Goal: Transaction & Acquisition: Obtain resource

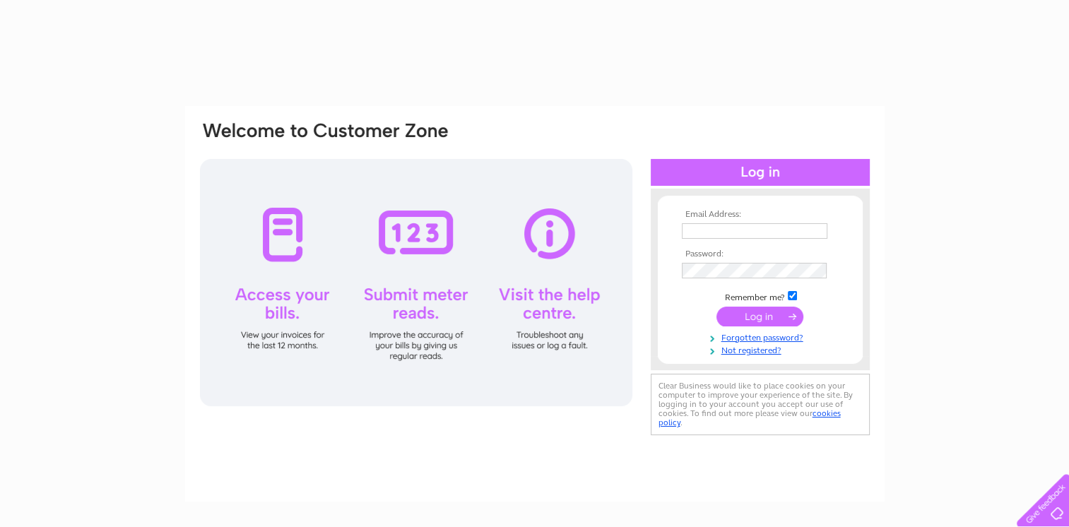
type input "lottielacey@hotmail.com"
click at [758, 324] on input "submit" at bounding box center [760, 317] width 87 height 20
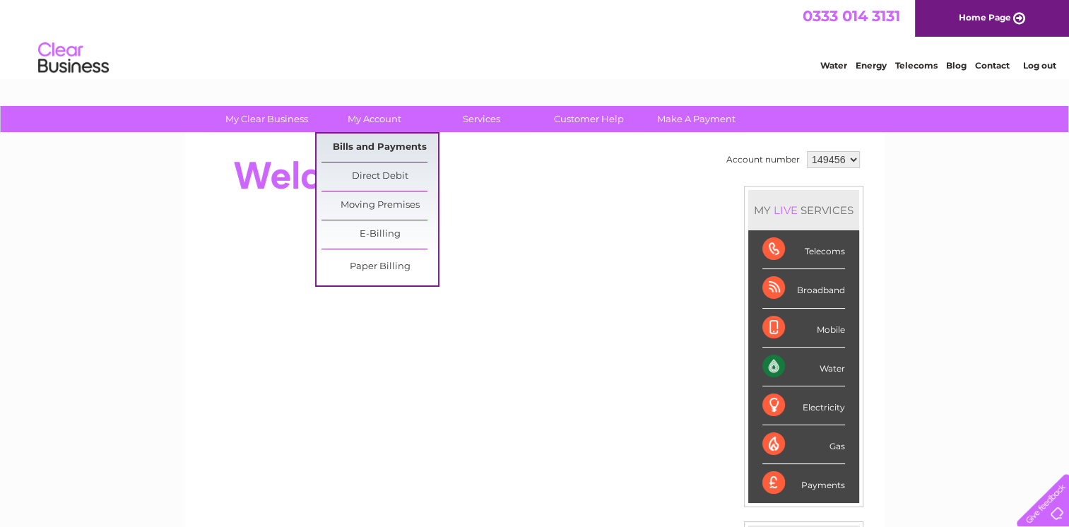
click at [359, 143] on link "Bills and Payments" at bounding box center [380, 148] width 117 height 28
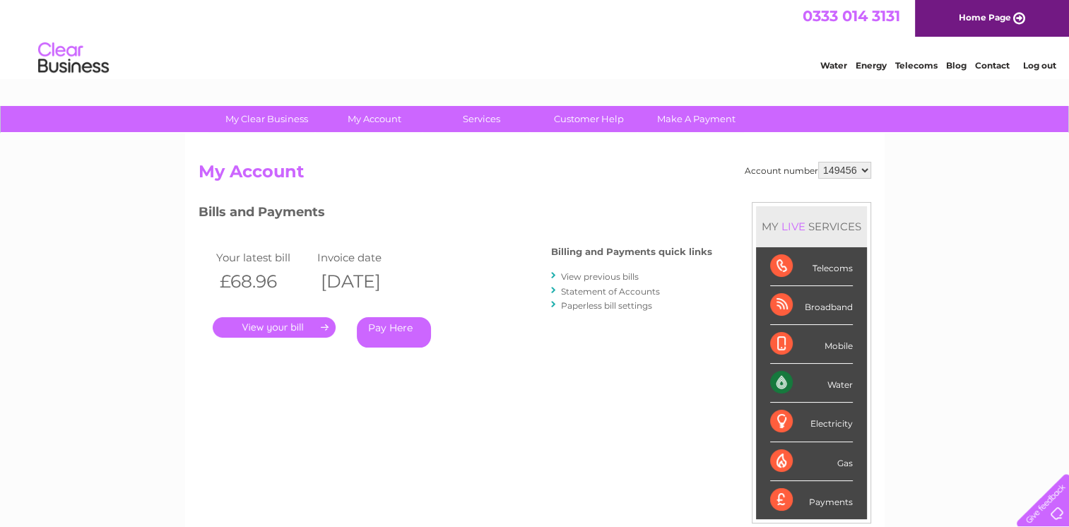
click at [594, 276] on link "View previous bills" at bounding box center [600, 276] width 78 height 11
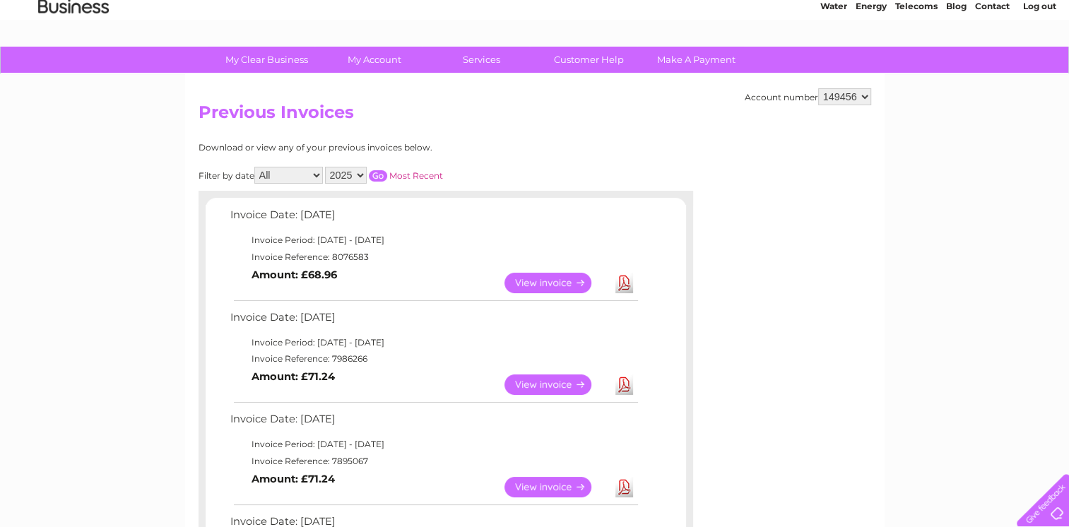
scroll to position [21, 0]
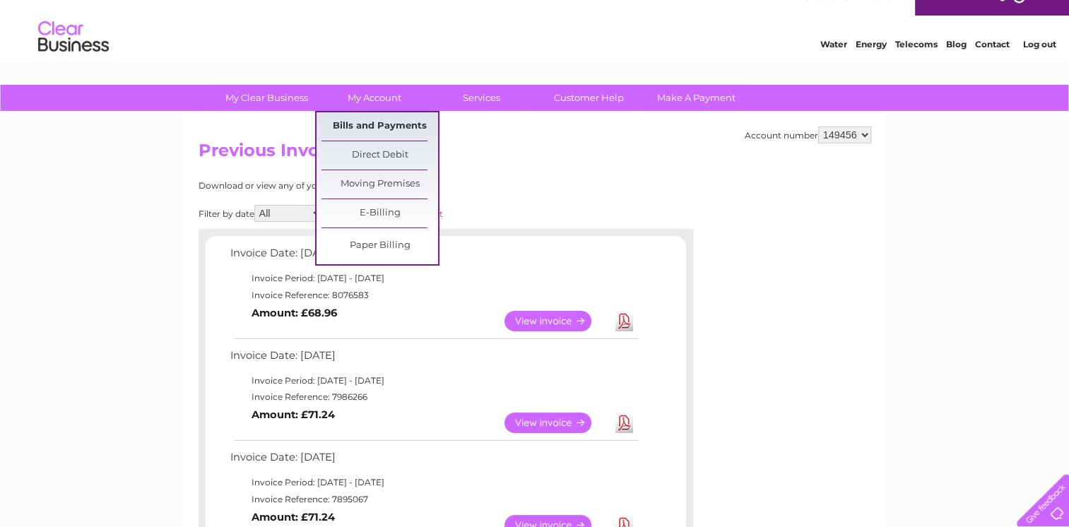
click at [373, 129] on link "Bills and Payments" at bounding box center [380, 126] width 117 height 28
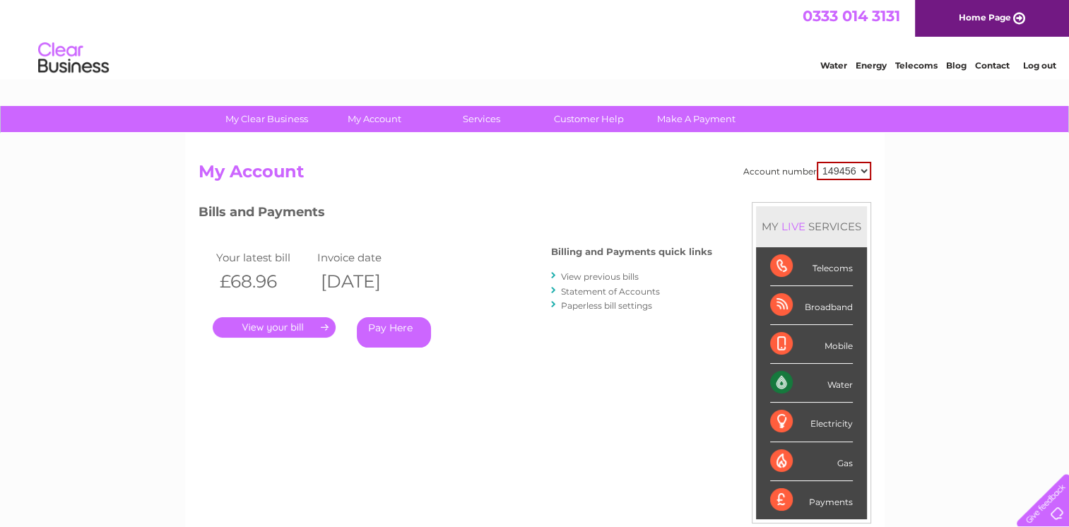
click at [628, 292] on link "Statement of Accounts" at bounding box center [610, 291] width 99 height 11
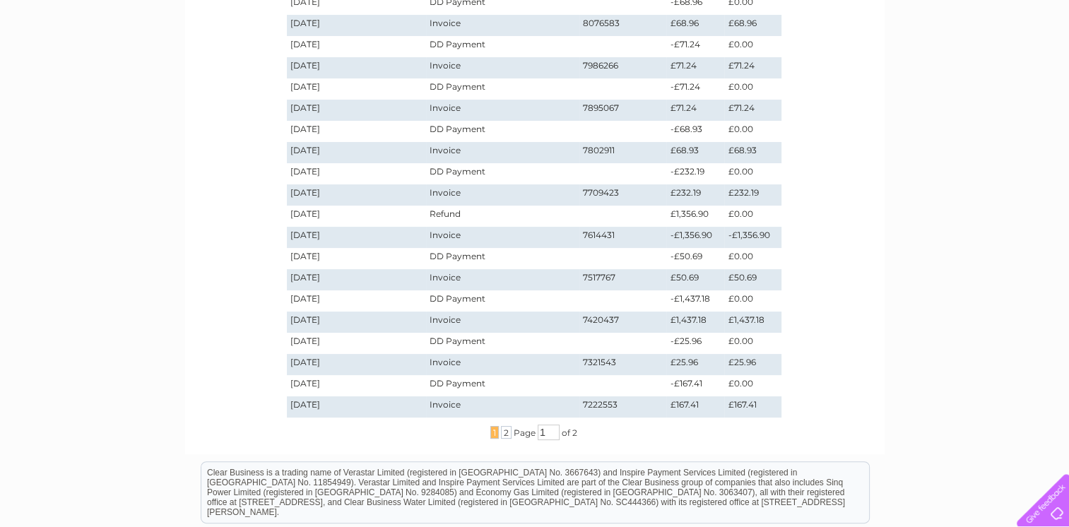
scroll to position [267, 0]
click at [501, 434] on span "2" at bounding box center [506, 430] width 11 height 13
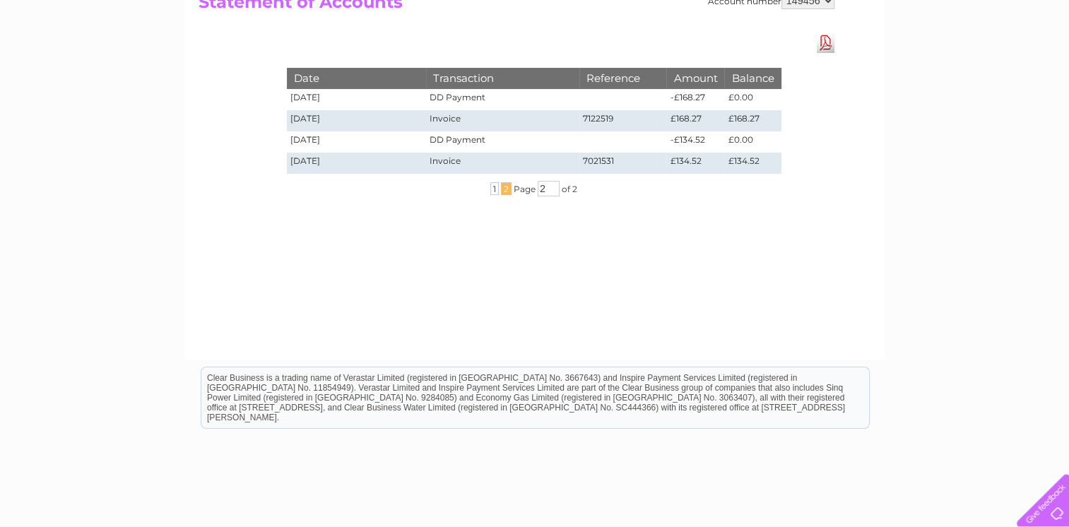
scroll to position [162, 0]
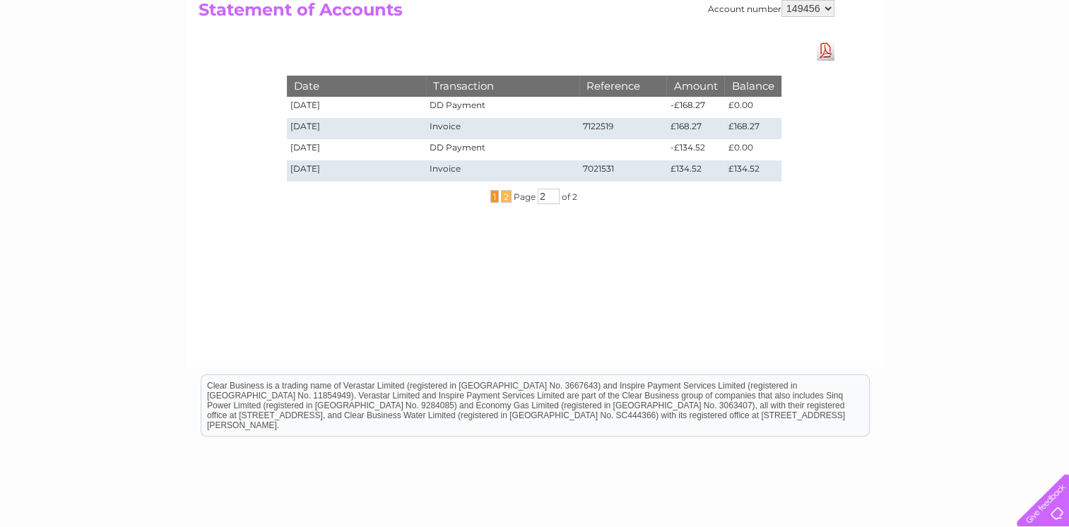
click at [492, 194] on span "1" at bounding box center [494, 196] width 8 height 13
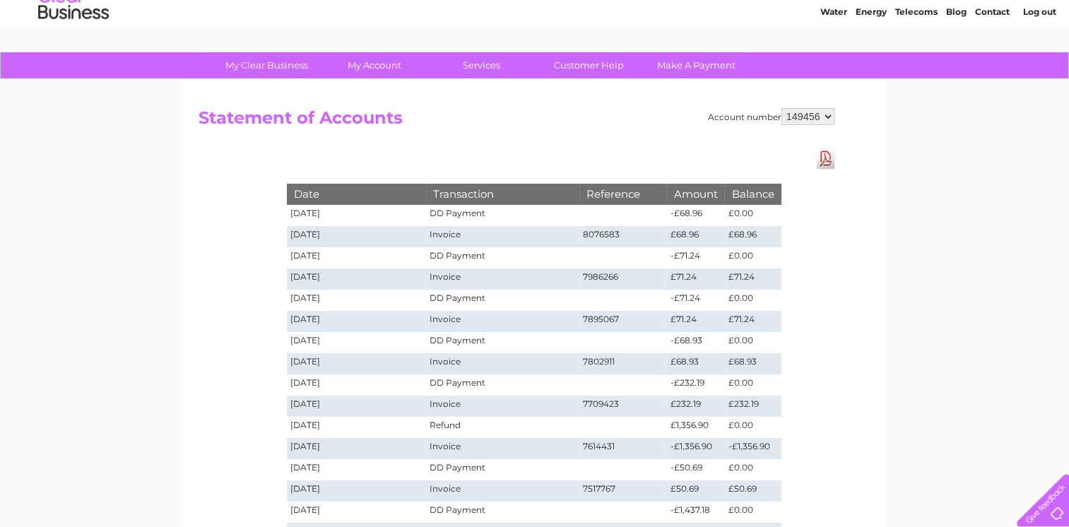
scroll to position [0, 0]
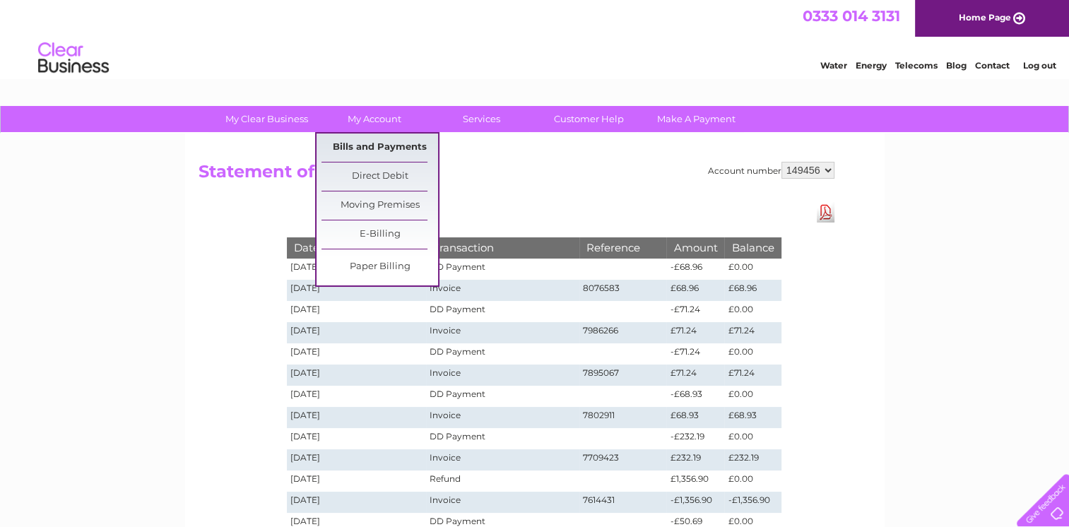
click at [380, 140] on link "Bills and Payments" at bounding box center [380, 148] width 117 height 28
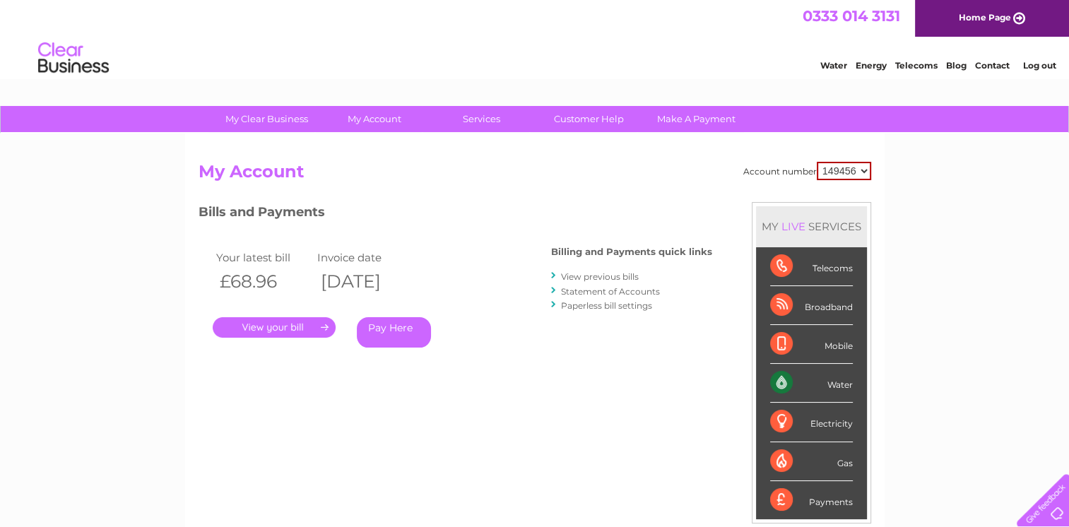
click at [613, 274] on link "View previous bills" at bounding box center [600, 276] width 78 height 11
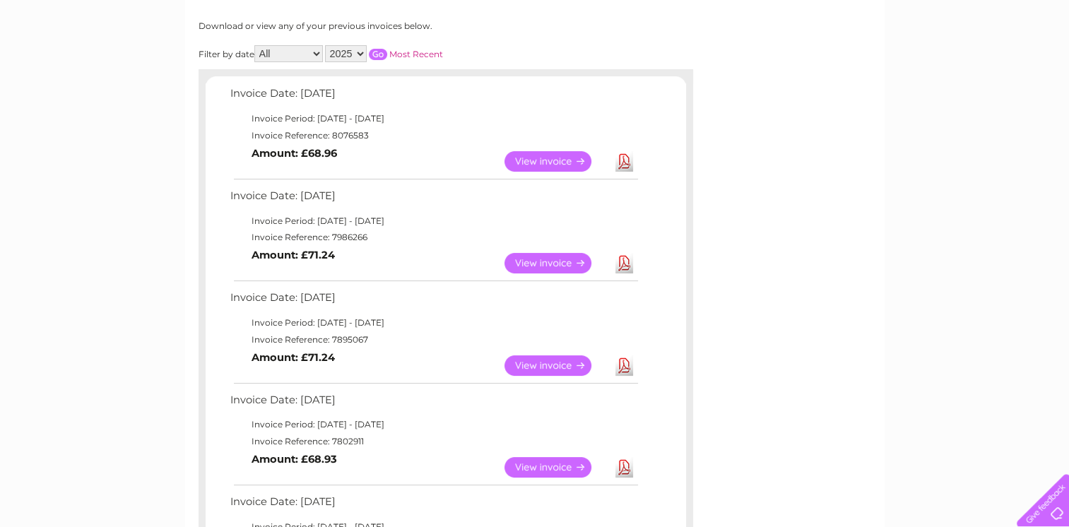
scroll to position [182, 0]
click at [624, 366] on link "Download" at bounding box center [625, 364] width 18 height 20
click at [620, 262] on link "Download" at bounding box center [625, 262] width 18 height 20
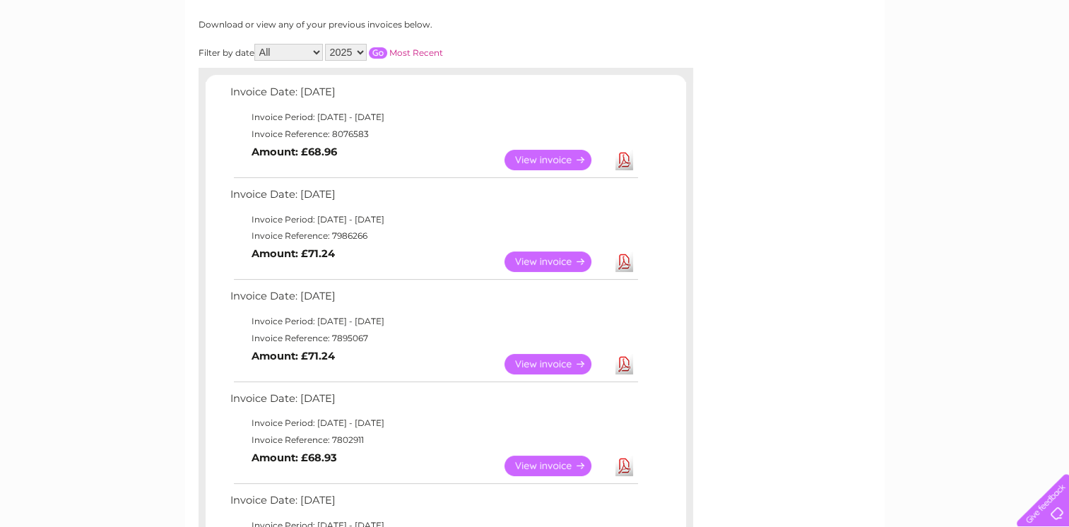
click at [620, 161] on link "Download" at bounding box center [625, 160] width 18 height 20
